Goal: Task Accomplishment & Management: Complete application form

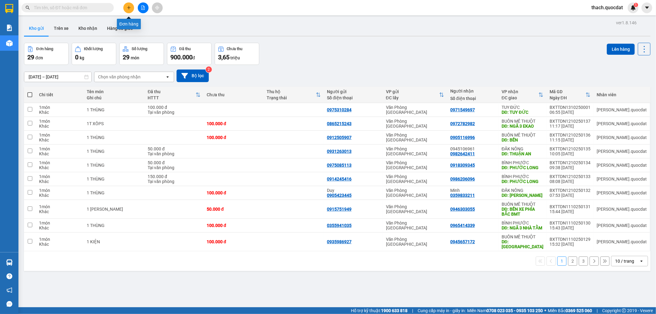
click at [127, 7] on icon "plus" at bounding box center [129, 8] width 4 height 4
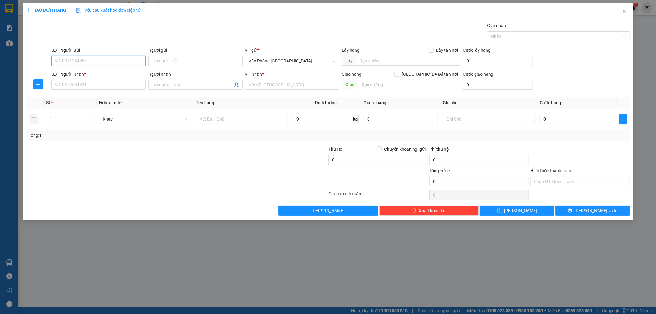
click at [85, 62] on input "SĐT Người Gửi" at bounding box center [98, 61] width 94 height 10
click at [73, 72] on div "0905420946" at bounding box center [98, 73] width 87 height 7
type input "0905420946"
click at [73, 85] on input "SĐT Người Nhận *" at bounding box center [98, 85] width 94 height 10
type input "0919521160"
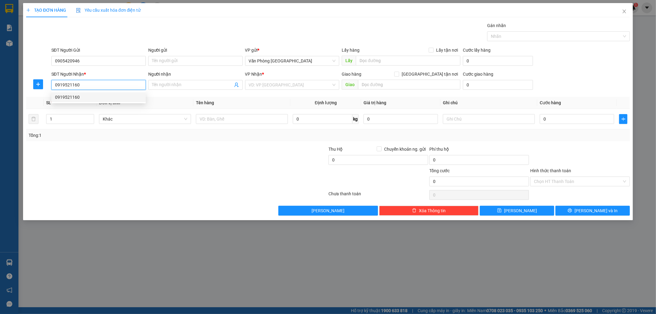
click at [72, 97] on div "0919521160" at bounding box center [98, 97] width 87 height 7
type input "BÙ ĐỐP - NỐI TUYẾN [GEOGRAPHIC_DATA]"
drag, startPoint x: 80, startPoint y: 86, endPoint x: 26, endPoint y: 82, distance: 54.1
click at [27, 82] on div "SĐT Người Nhận * 0919521160 0919521160 Người nhận Tên người nhận VP Nhận * BÌNH…" at bounding box center [329, 82] width 606 height 22
type input "0919521160"
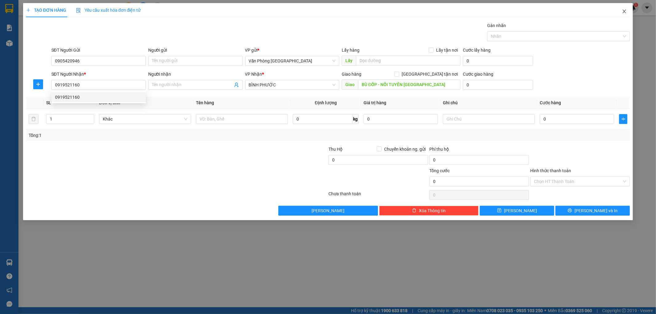
click at [623, 11] on icon "close" at bounding box center [624, 11] width 5 height 5
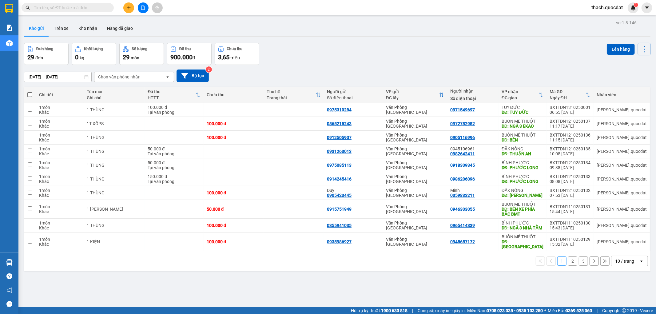
click at [78, 9] on input "text" at bounding box center [70, 7] width 73 height 7
paste input "0919521160"
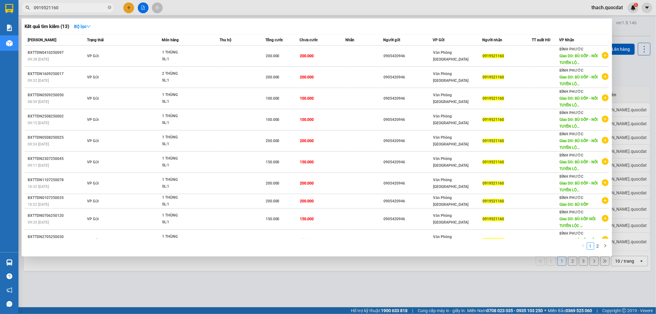
type input "0919521160"
click at [127, 8] on div at bounding box center [328, 157] width 656 height 314
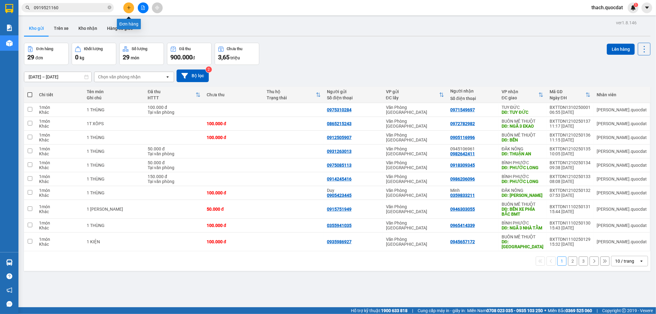
click at [129, 8] on icon "plus" at bounding box center [129, 7] width 0 height 3
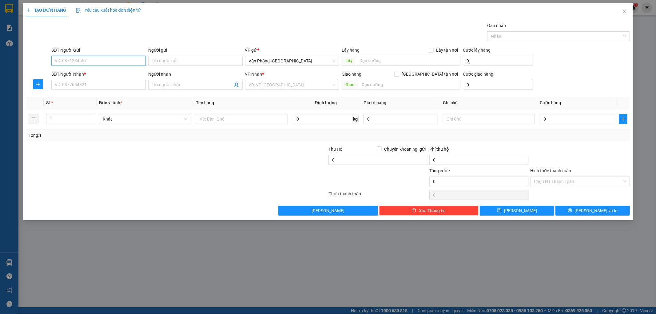
click at [107, 60] on input "SĐT Người Gửi" at bounding box center [98, 61] width 94 height 10
click at [76, 84] on input "SĐT Người Nhận *" at bounding box center [98, 85] width 94 height 10
paste input "0919521160"
type input "0919521160"
click at [79, 61] on input "SĐT Người Gửi" at bounding box center [98, 61] width 94 height 10
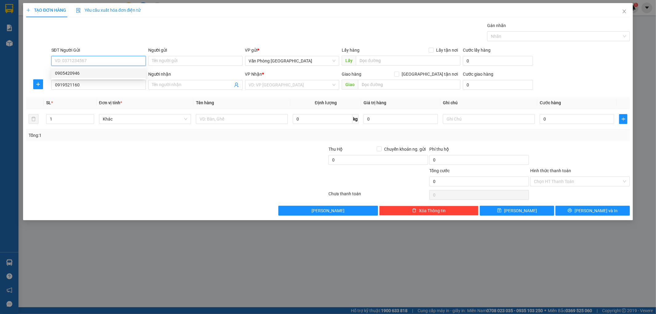
paste input "0919521160"
type input "0919521160"
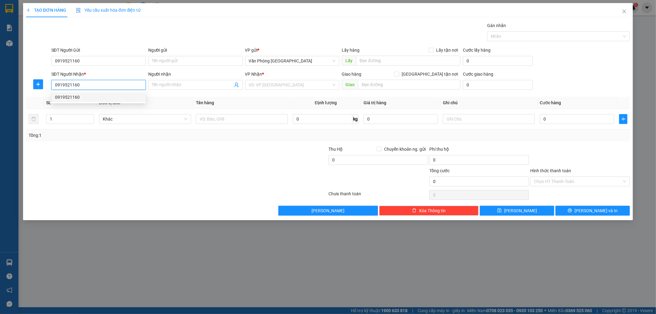
drag, startPoint x: 84, startPoint y: 84, endPoint x: 48, endPoint y: 85, distance: 35.4
click at [48, 85] on div "SĐT Người Nhận * 0919521160 Người nhận Tên người nhận VP Nhận * VD: VP [GEOGRAP…" at bounding box center [329, 82] width 606 height 22
click at [60, 96] on div "0919521160" at bounding box center [98, 97] width 87 height 7
type input "BÙ ĐỐP - NỐI TUYẾN [GEOGRAPHIC_DATA]"
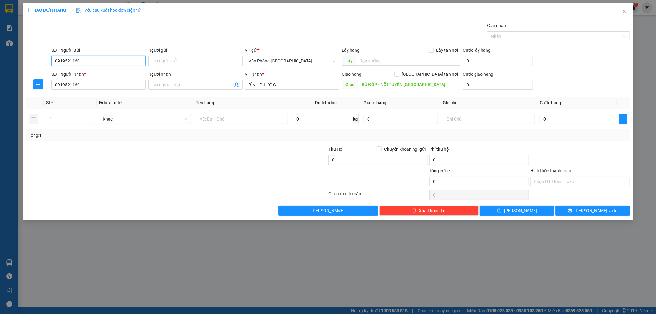
drag, startPoint x: 83, startPoint y: 59, endPoint x: 0, endPoint y: 51, distance: 83.5
click at [0, 51] on div "TẠO ĐƠN HÀNG Yêu cầu xuất hóa đơn điện tử Transit Pickup Surcharge Ids Transit …" at bounding box center [328, 157] width 656 height 314
drag, startPoint x: 89, startPoint y: 63, endPoint x: 0, endPoint y: 54, distance: 89.0
click at [0, 54] on div "TẠO ĐƠN HÀNG Yêu cầu xuất hóa đơn điện tử Transit Pickup Surcharge Ids Transit …" at bounding box center [328, 157] width 656 height 314
click at [66, 73] on div "0905420946" at bounding box center [98, 73] width 87 height 7
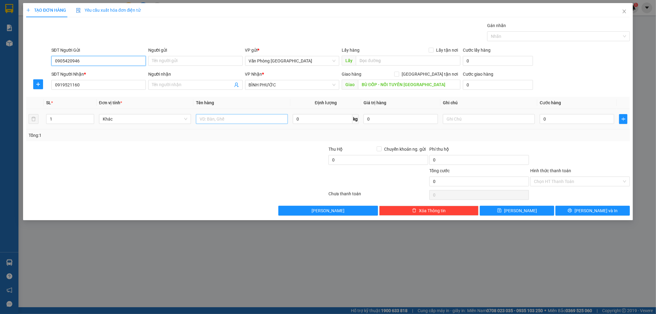
type input "0905420946"
click at [214, 119] on input "text" at bounding box center [242, 119] width 92 height 10
type input "1 THÙNG"
click at [476, 97] on th "Ghi chú" at bounding box center [489, 103] width 97 height 12
click at [551, 122] on input "0" at bounding box center [577, 119] width 74 height 10
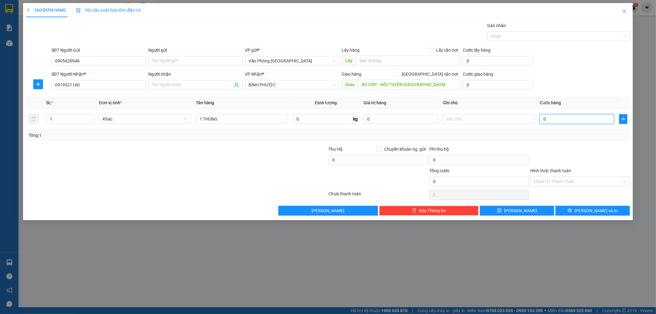
type input "1"
type input "15"
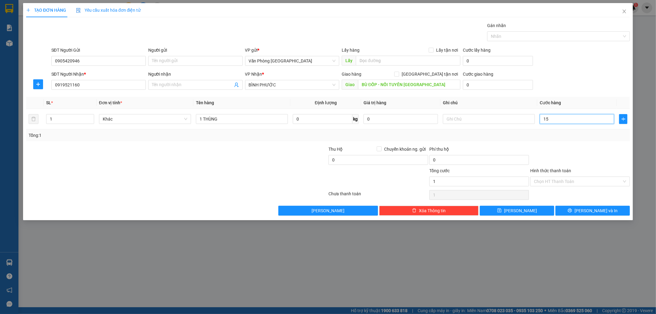
type input "15"
type input "150"
type input "1.500"
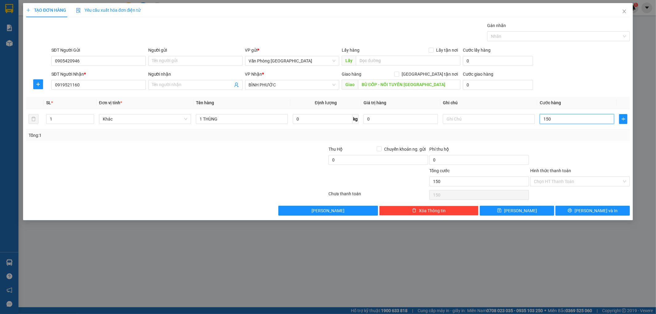
type input "1.500"
type input "15.000"
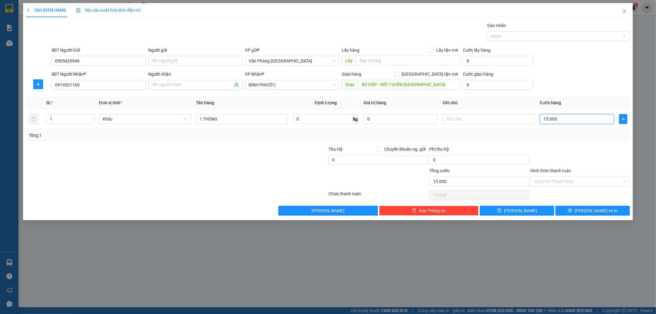
type input "150.000"
click at [572, 212] on icon "printer" at bounding box center [570, 210] width 4 height 4
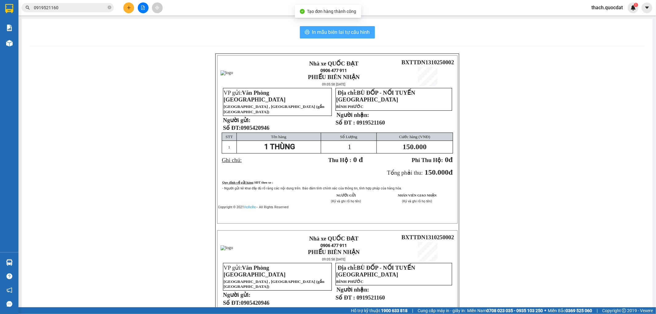
click at [337, 36] on span "In mẫu biên lai tự cấu hình" at bounding box center [341, 32] width 58 height 8
